Goal: Information Seeking & Learning: Learn about a topic

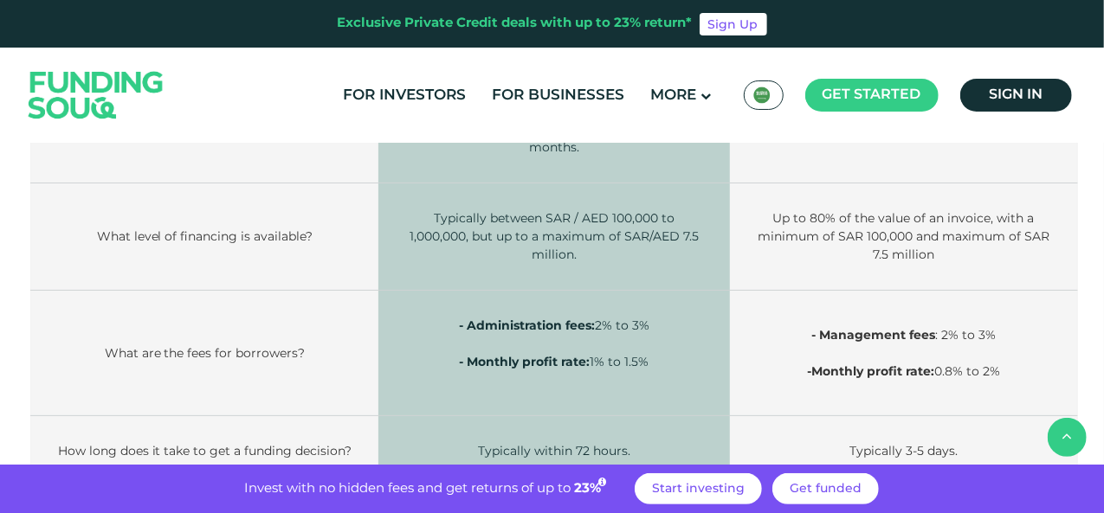
scroll to position [2597, 0]
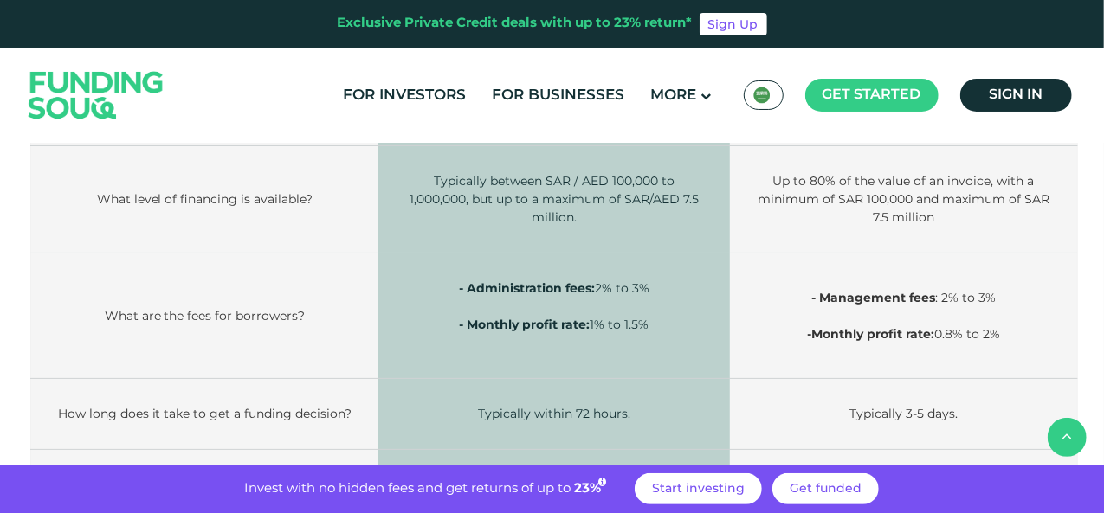
drag, startPoint x: 1008, startPoint y: 271, endPoint x: 939, endPoint y: 274, distance: 68.4
click at [939, 326] on p "- Monthly profit rate: 0.8% to 2%" at bounding box center [903, 335] width 295 height 18
click at [939, 326] on span "Monthly profit rate: 0.8% to 2%" at bounding box center [905, 334] width 189 height 16
click at [630, 334] on p at bounding box center [554, 343] width 300 height 18
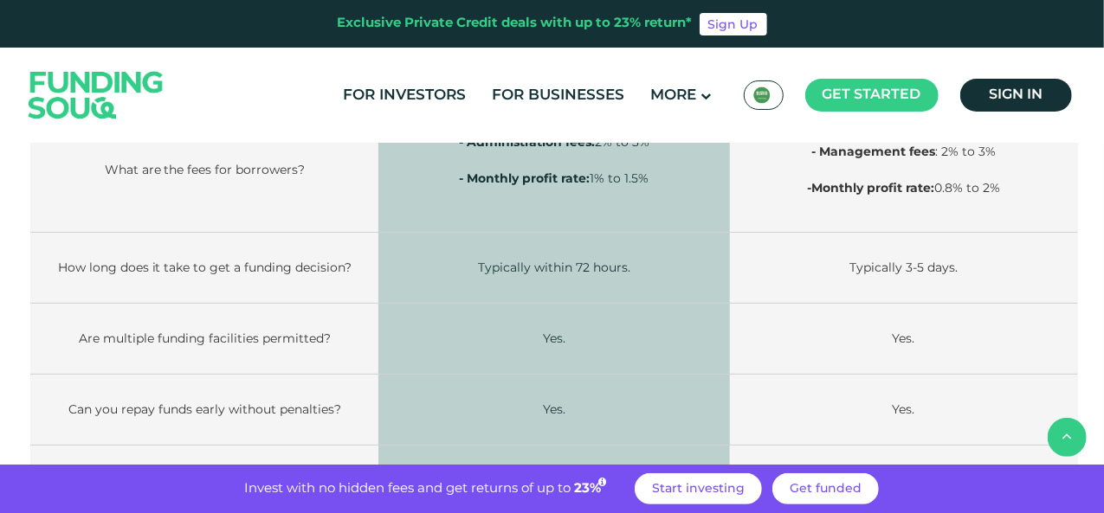
scroll to position [2771, 0]
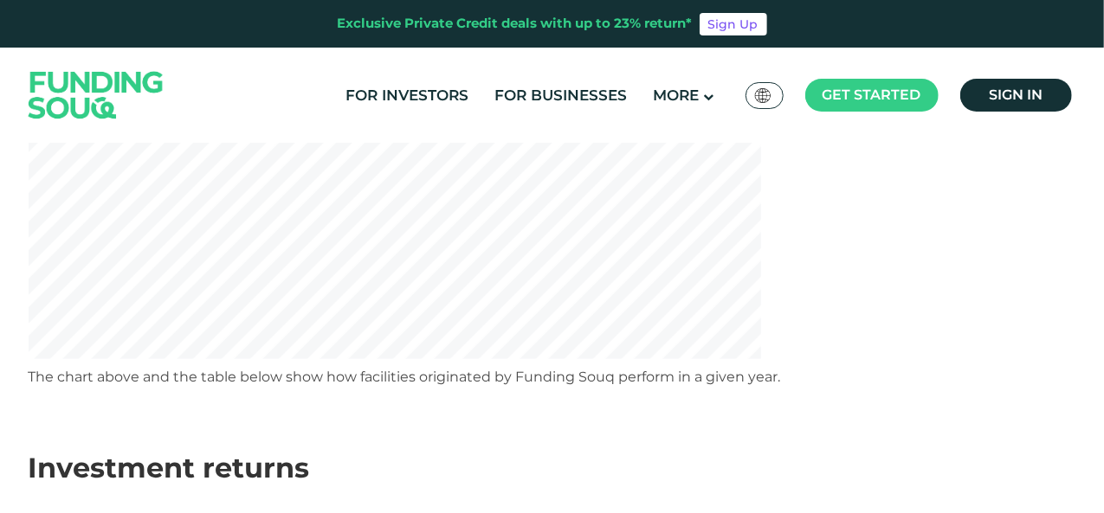
scroll to position [381, 0]
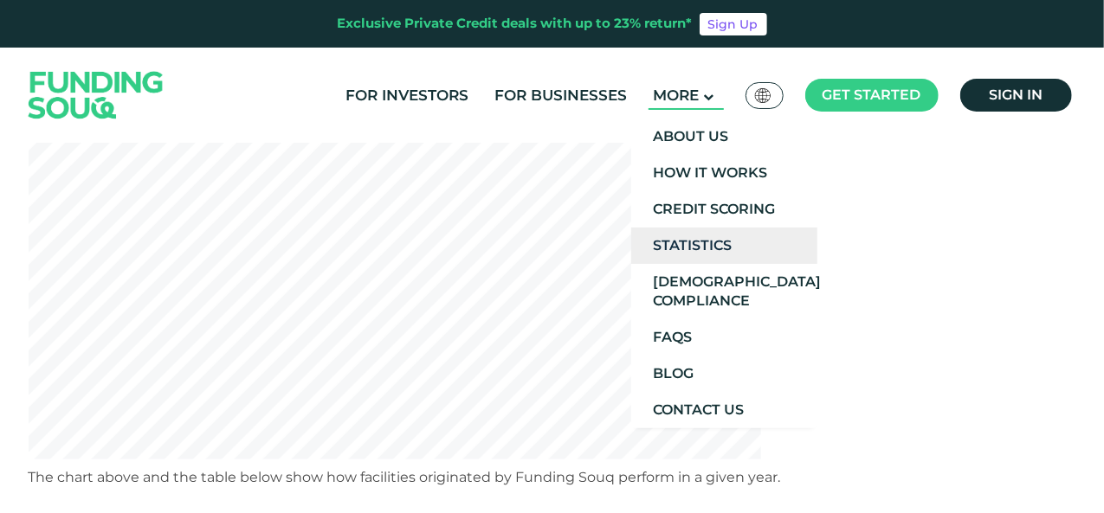
click at [682, 238] on link "Statistics" at bounding box center [724, 246] width 186 height 36
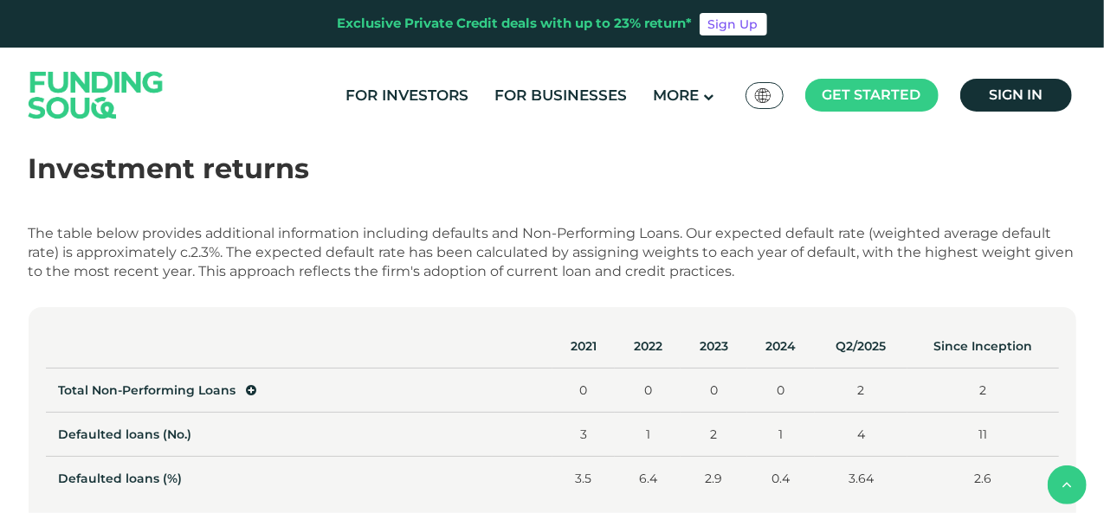
scroll to position [782, 0]
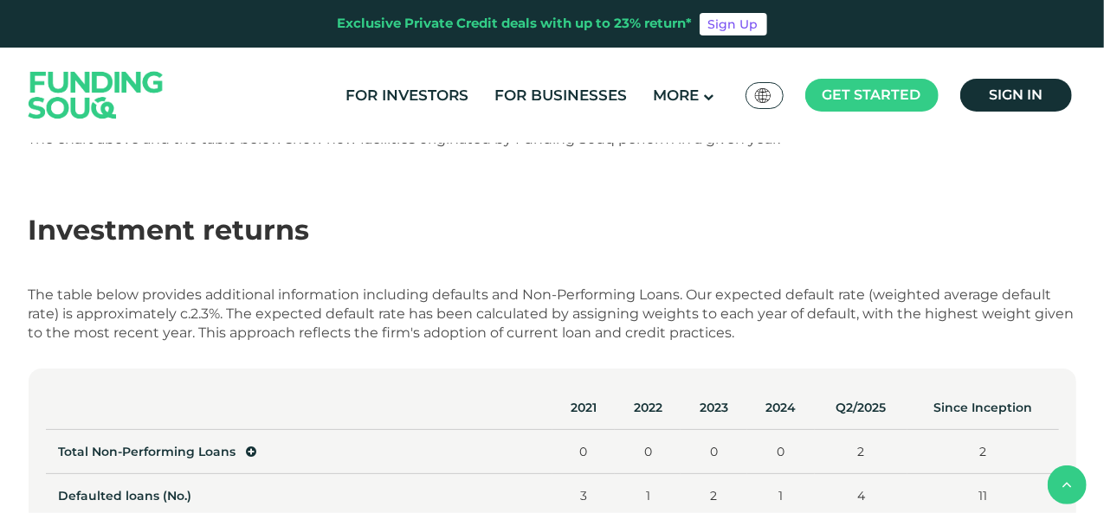
scroll to position [730, 0]
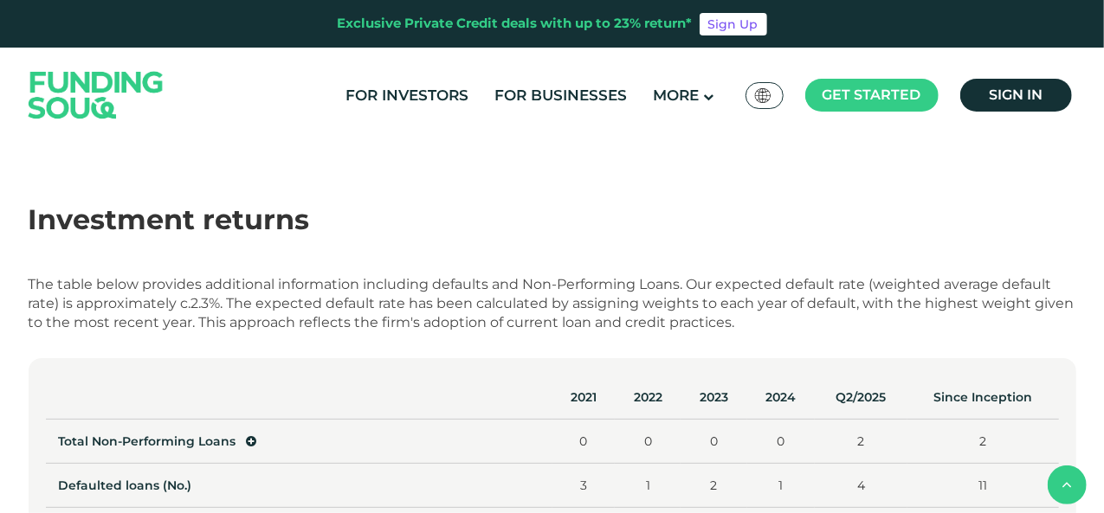
click at [369, 328] on div "The table below provides additional information including defaults and Non-Perf…" at bounding box center [553, 303] width 1048 height 57
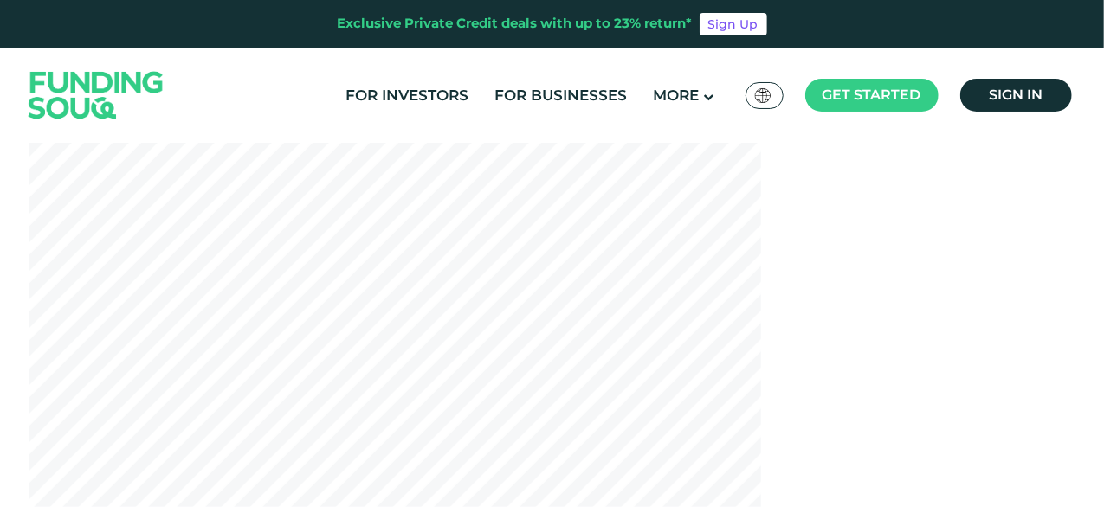
scroll to position [338, 0]
